Goal: Information Seeking & Learning: Learn about a topic

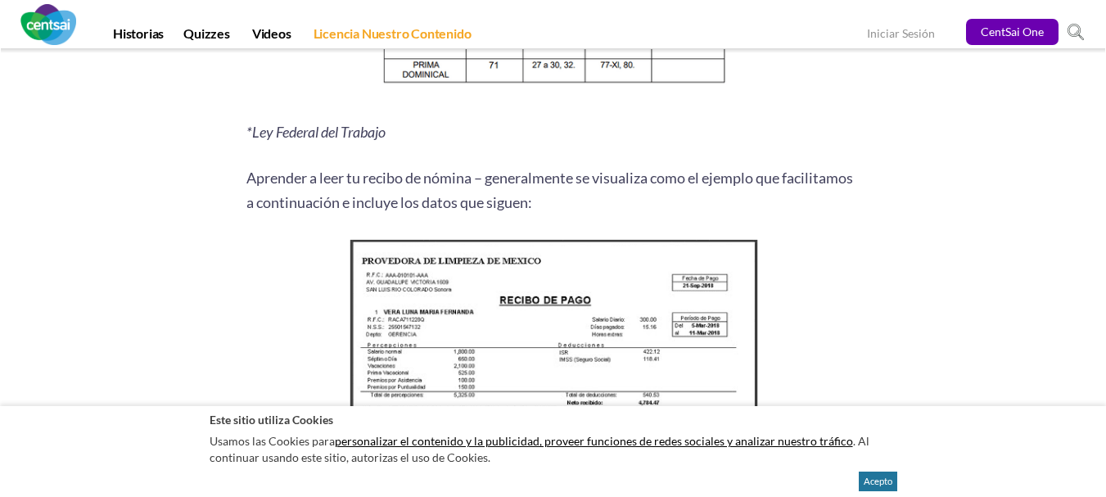
scroll to position [2210, 0]
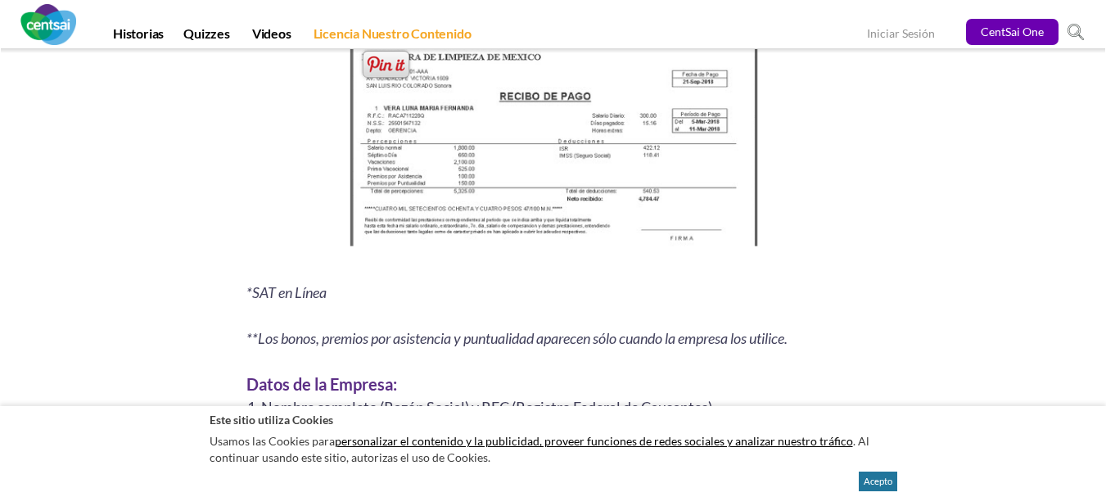
click at [534, 187] on img at bounding box center [553, 145] width 420 height 228
click at [535, 62] on img at bounding box center [553, 145] width 420 height 228
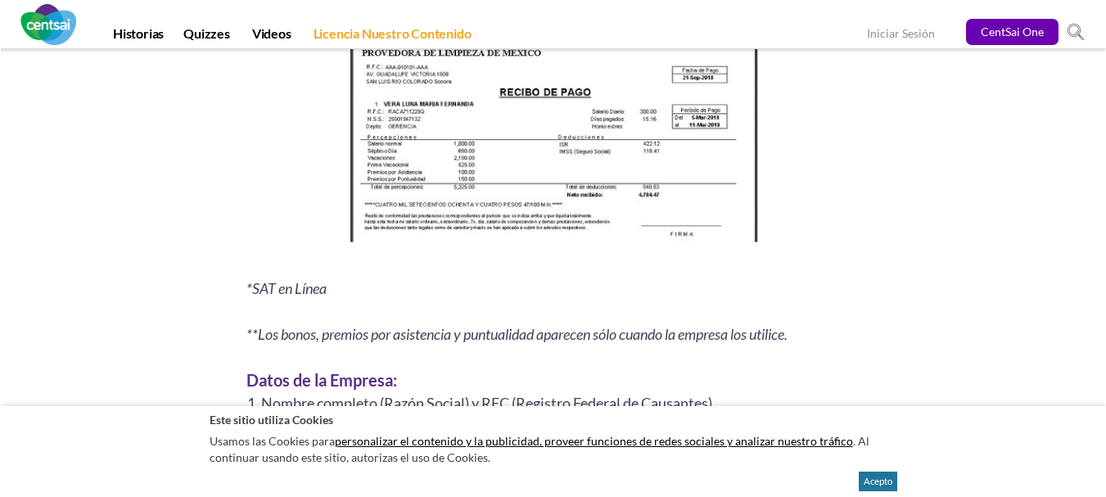
scroll to position [2243, 0]
